Goal: Information Seeking & Learning: Learn about a topic

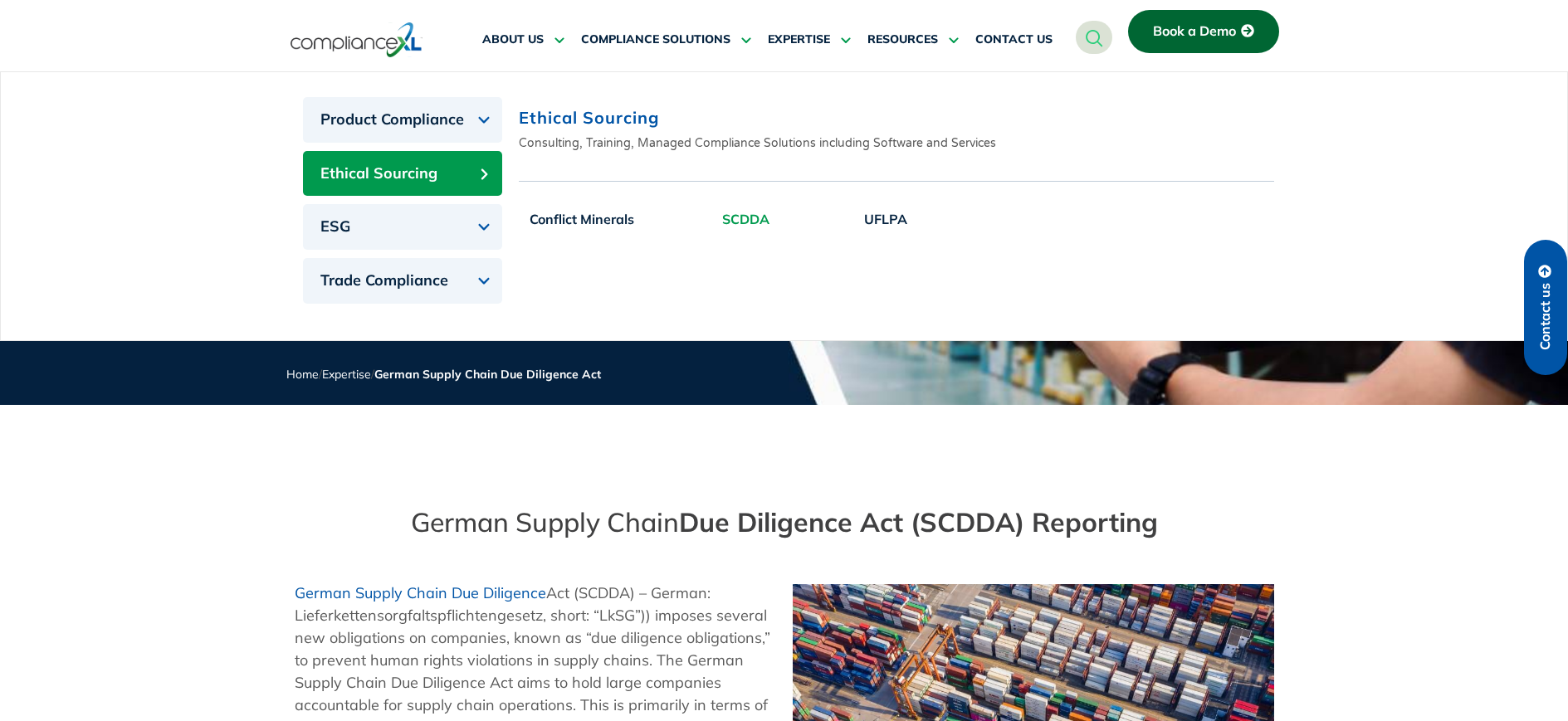
click at [739, 216] on link "SCDDA" at bounding box center [745, 219] width 68 height 41
